Goal: Task Accomplishment & Management: Use online tool/utility

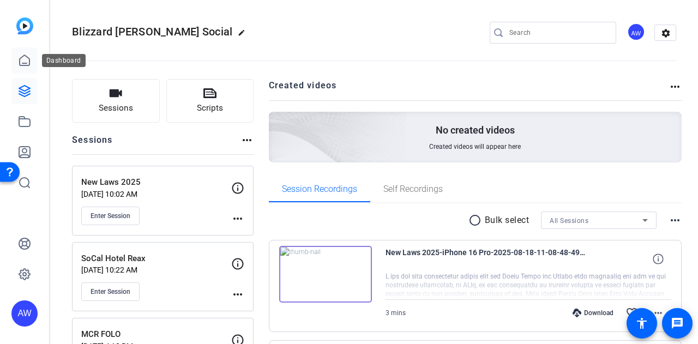
scroll to position [21, 0]
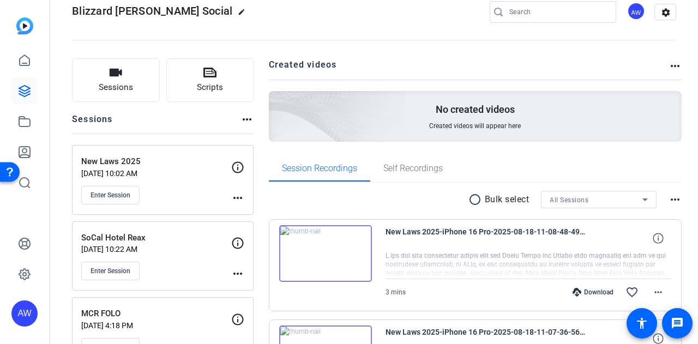
click at [26, 91] on icon at bounding box center [24, 91] width 13 height 13
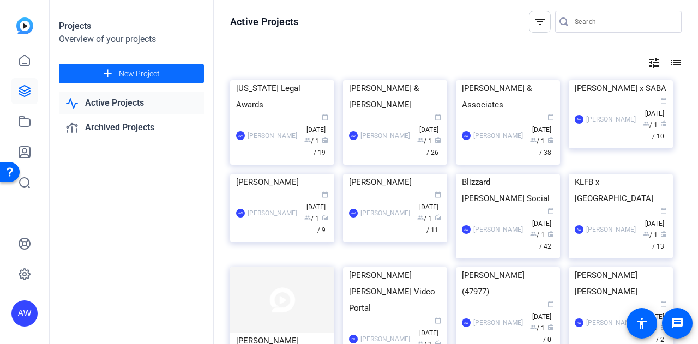
click at [170, 70] on span at bounding box center [131, 74] width 145 height 26
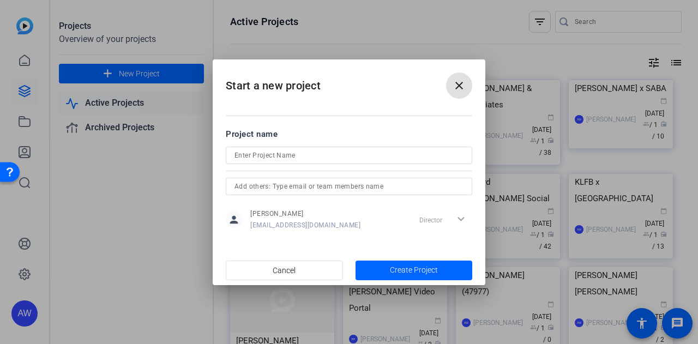
click at [253, 159] on input at bounding box center [349, 155] width 229 height 13
type input "Androvett 30th"
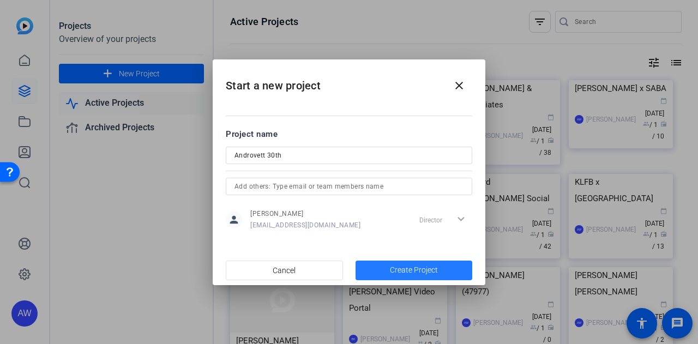
click at [414, 275] on span "Create Project" at bounding box center [414, 270] width 48 height 11
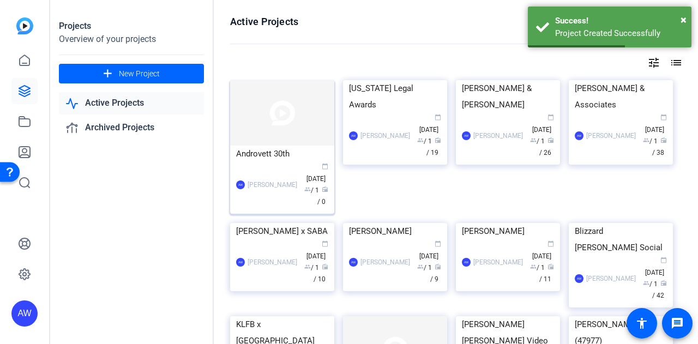
click at [316, 131] on img at bounding box center [282, 112] width 104 height 65
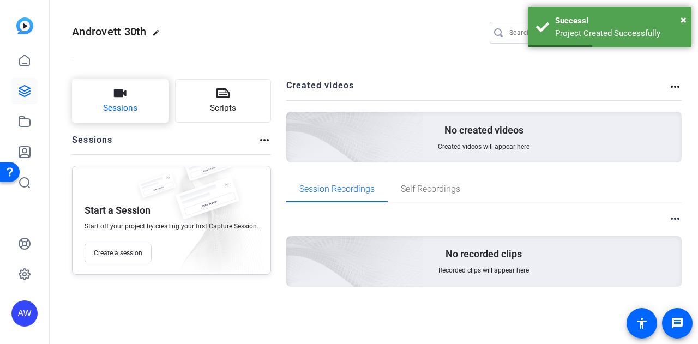
click at [150, 107] on button "Sessions" at bounding box center [120, 101] width 97 height 44
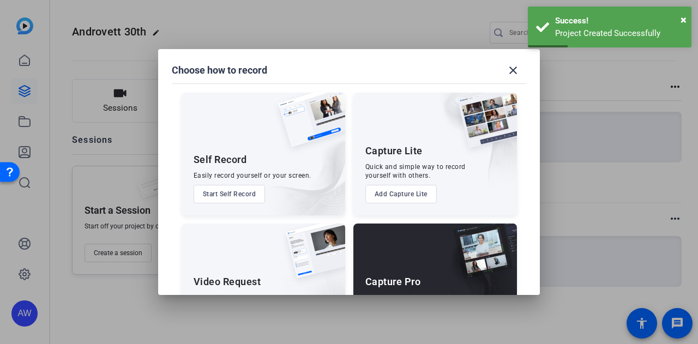
click at [395, 244] on div "Capture Pro Run the shoot like a technical director, with more advanced control…" at bounding box center [435, 285] width 164 height 123
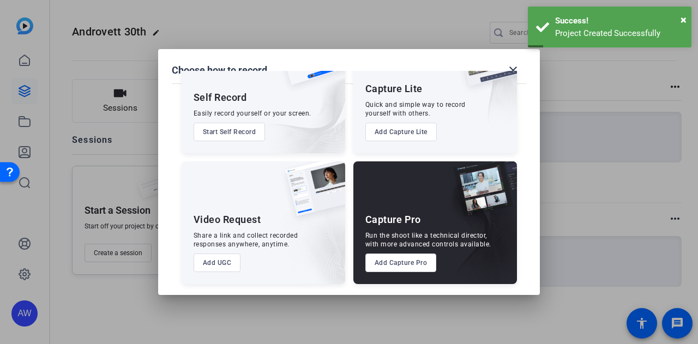
click at [388, 266] on button "Add Capture Pro" at bounding box center [400, 263] width 71 height 19
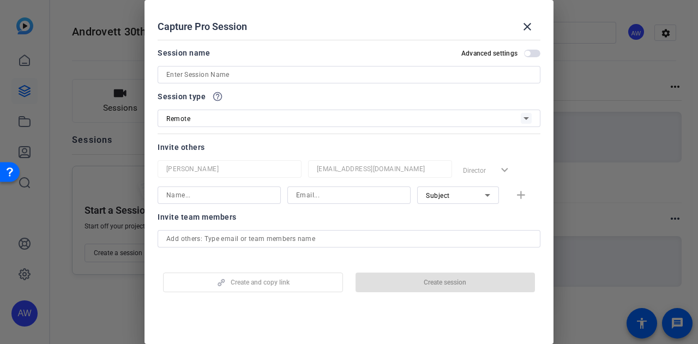
click at [241, 63] on div "Session name Advanced settings" at bounding box center [349, 64] width 383 height 37
click at [207, 75] on input at bounding box center [348, 74] width 365 height 13
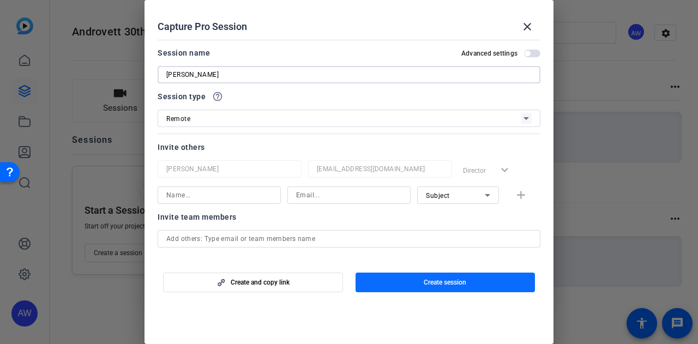
type input "[PERSON_NAME]"
click at [468, 286] on span "button" at bounding box center [446, 282] width 180 height 26
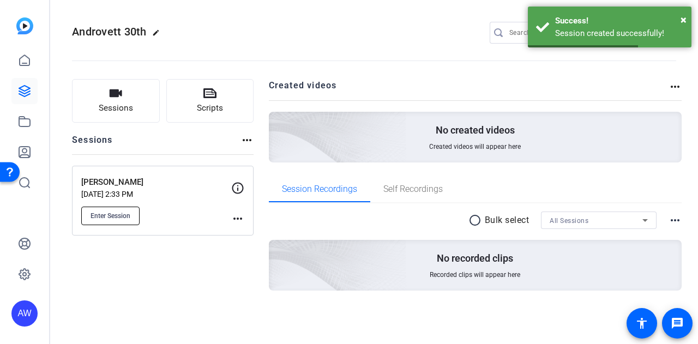
click at [119, 213] on span "Enter Session" at bounding box center [111, 216] width 40 height 9
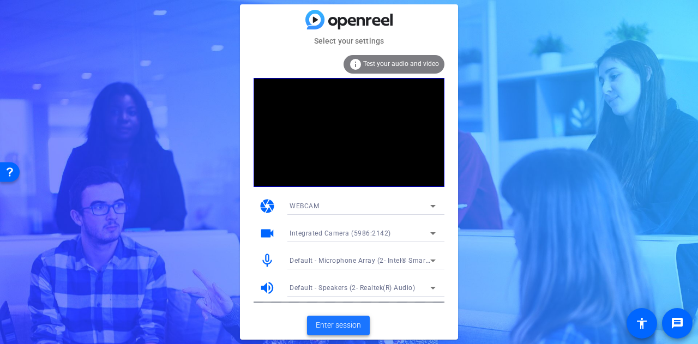
click at [337, 323] on span "Enter session" at bounding box center [338, 325] width 45 height 11
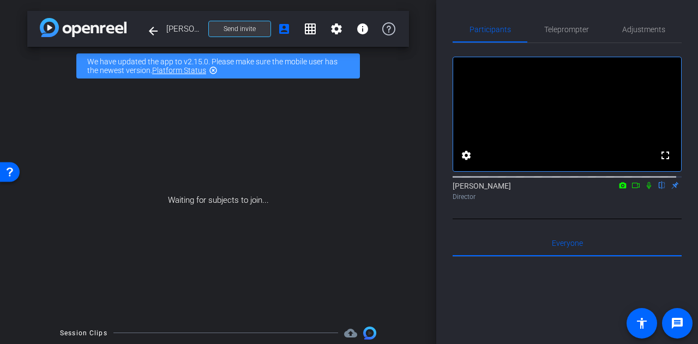
click at [236, 38] on span at bounding box center [240, 29] width 62 height 26
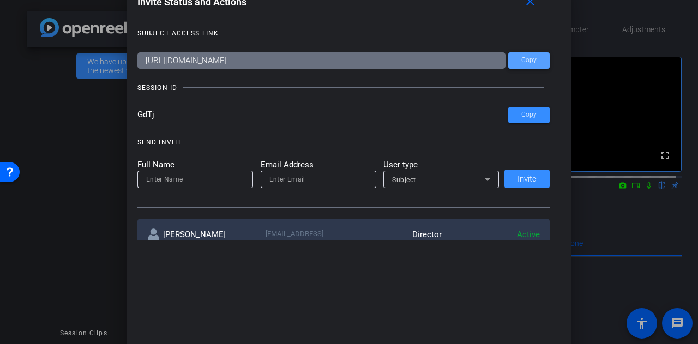
click at [530, 58] on span "Copy" at bounding box center [528, 60] width 15 height 8
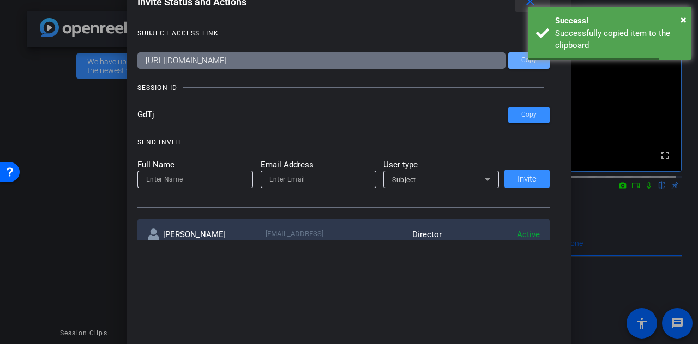
click at [528, 3] on mat-icon "close" at bounding box center [531, 2] width 14 height 14
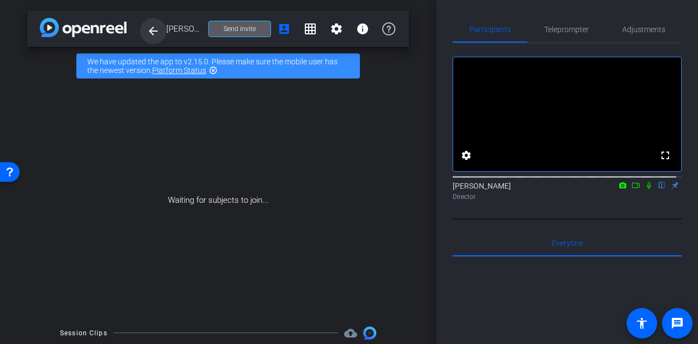
click at [158, 27] on mat-icon "arrow_back" at bounding box center [153, 31] width 13 height 13
